Goal: Register for event/course

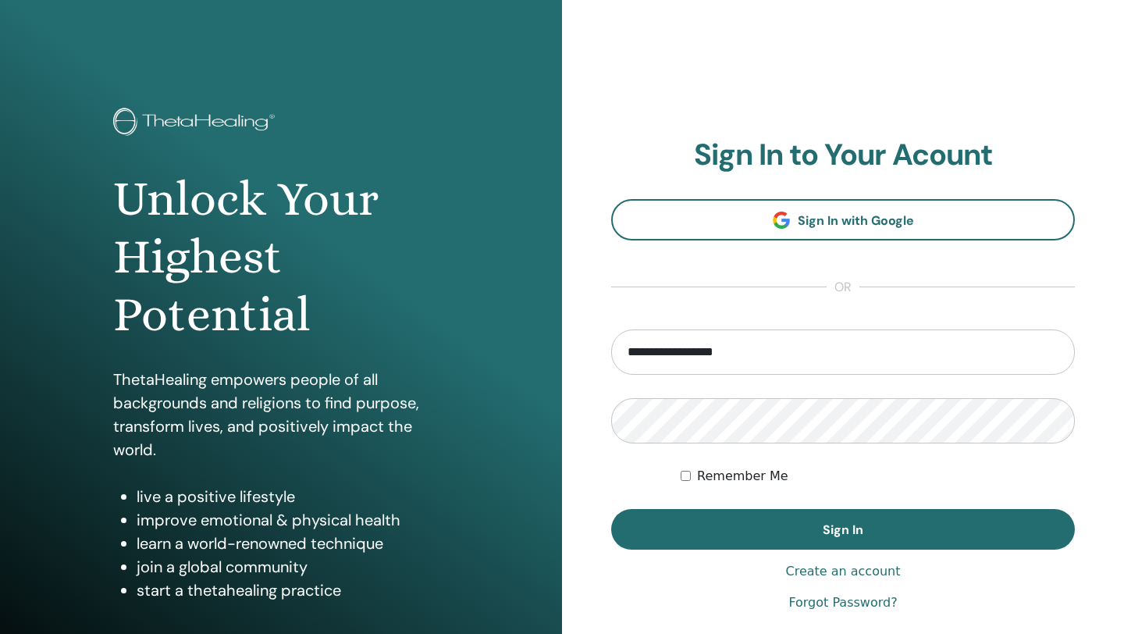
type input "**********"
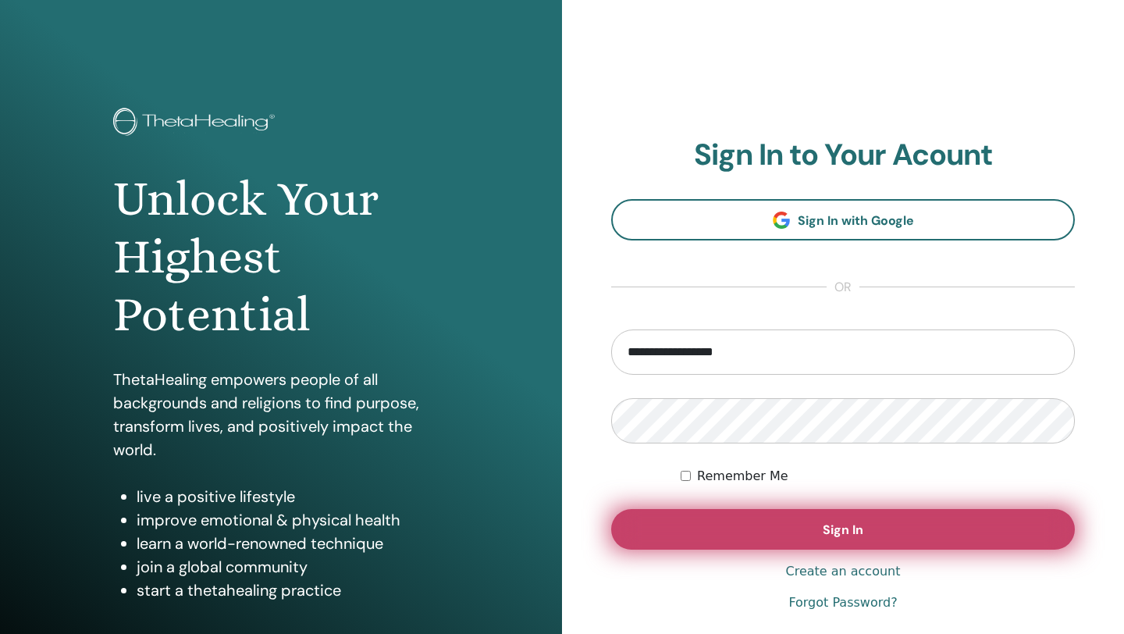
click at [741, 525] on button "Sign In" at bounding box center [843, 529] width 464 height 41
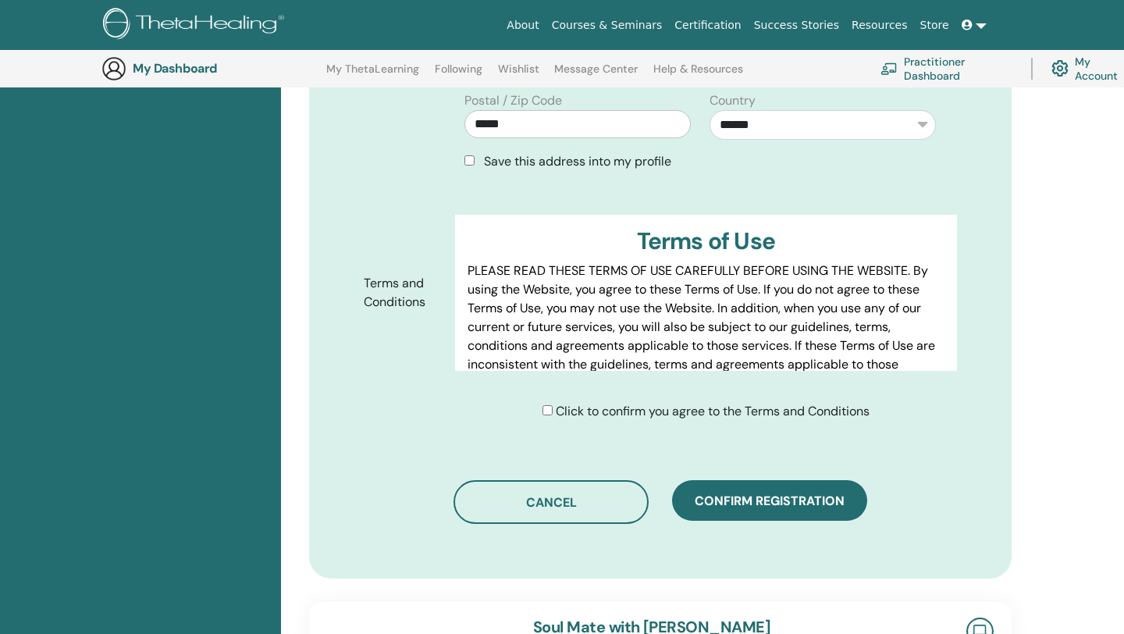
scroll to position [684, 0]
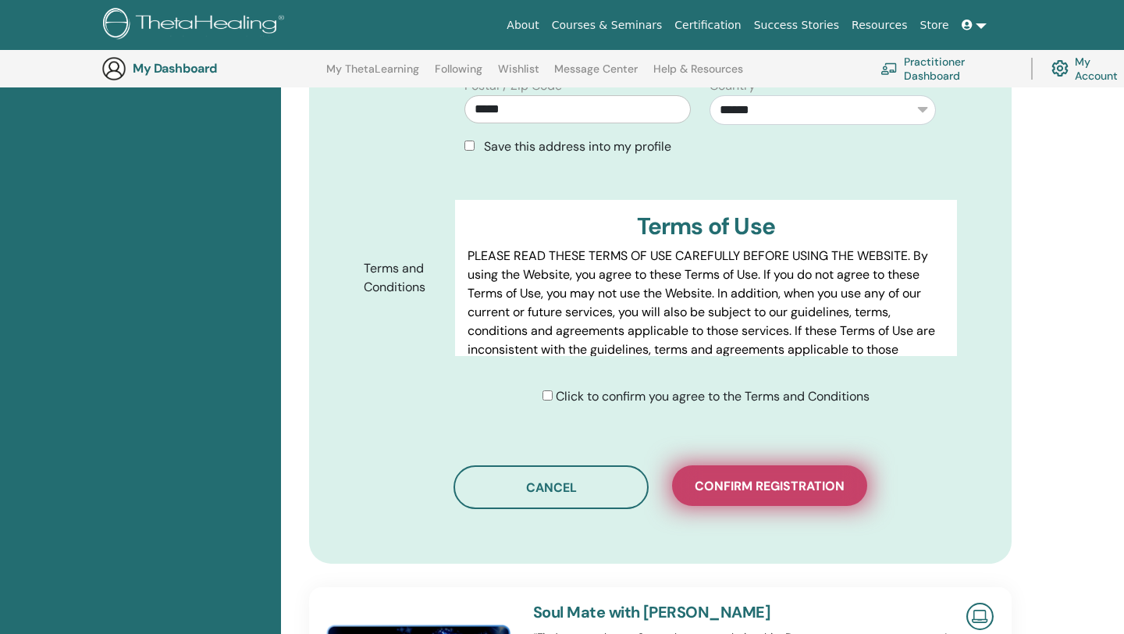
click at [790, 478] on span "Confirm registration" at bounding box center [770, 486] width 150 height 16
